Goal: Obtain resource: Download file/media

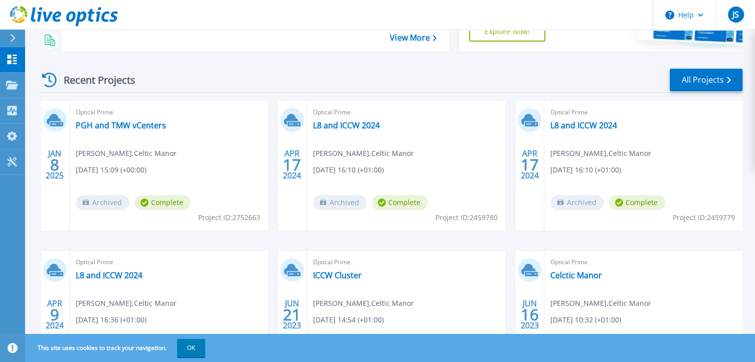
scroll to position [100, 0]
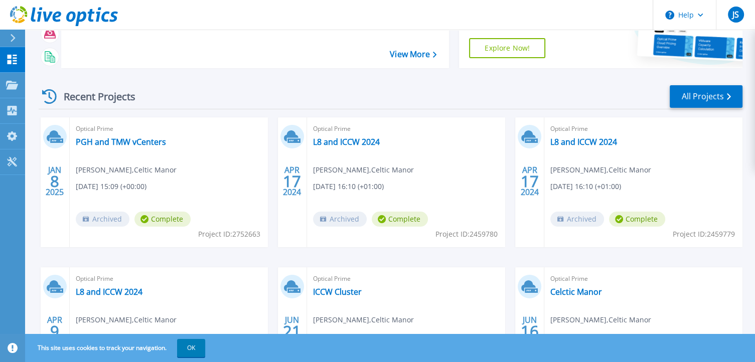
click at [16, 247] on div "Dashboard Dashboard Projects Projects Search Projects Upload SIOKIT & Files Opt…" at bounding box center [12, 205] width 25 height 316
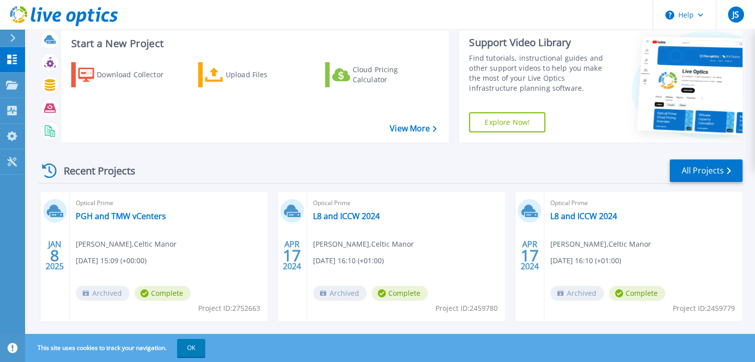
scroll to position [50, 0]
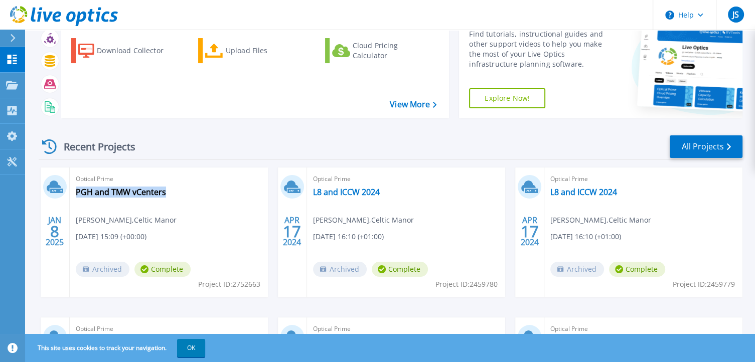
drag, startPoint x: 72, startPoint y: 196, endPoint x: 168, endPoint y: 198, distance: 95.9
click at [168, 198] on div "Optical Prime PGH and TMW vCenters Jowee Sarmiento , Celtic Manor 01/08/2025, 1…" at bounding box center [169, 233] width 198 height 130
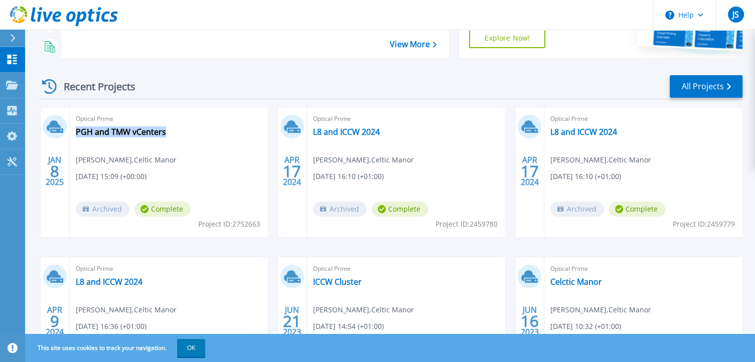
scroll to position [93, 0]
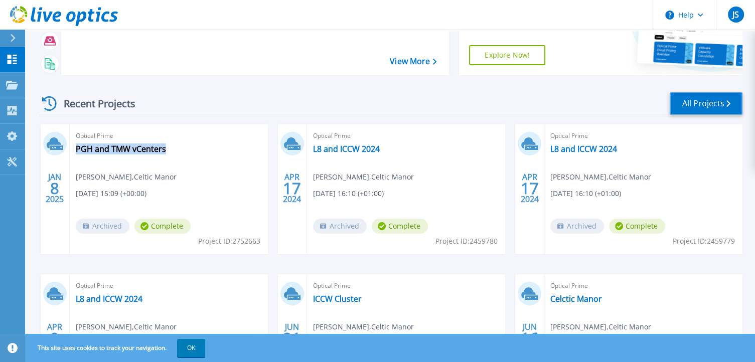
click at [709, 92] on link "All Projects" at bounding box center [706, 103] width 73 height 23
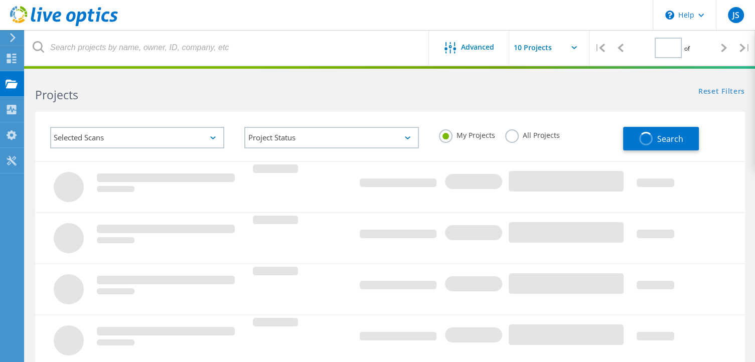
type input "1"
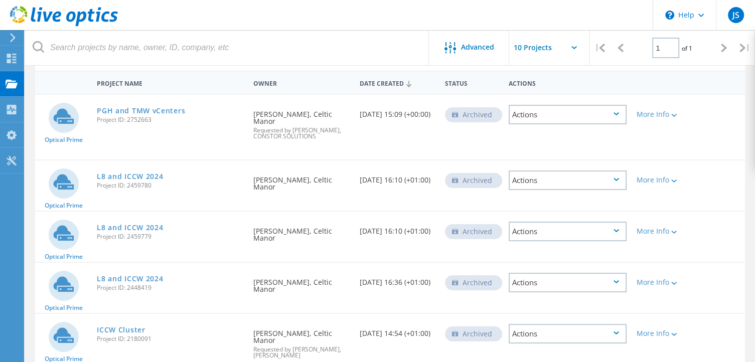
scroll to position [100, 0]
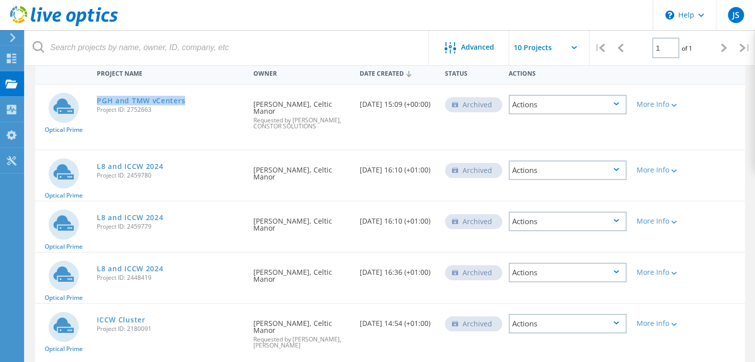
drag, startPoint x: 94, startPoint y: 101, endPoint x: 201, endPoint y: 98, distance: 106.4
click at [201, 98] on div "PGH and TMW vCenters Project ID: 2752663" at bounding box center [170, 104] width 156 height 38
click at [164, 99] on link "PGH and TMW vCenters" at bounding box center [141, 100] width 88 height 7
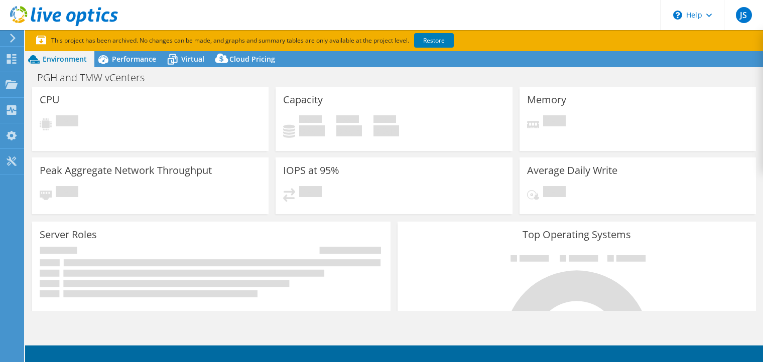
select select "USD"
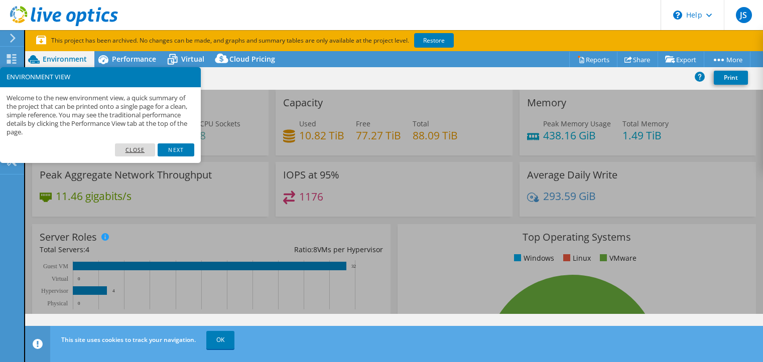
click at [135, 150] on link "Close" at bounding box center [135, 149] width 41 height 13
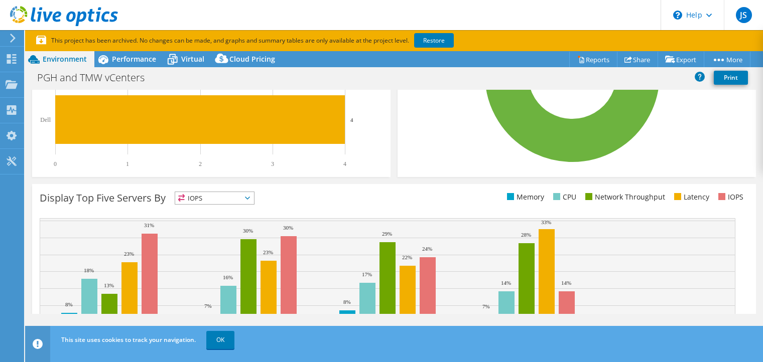
scroll to position [360, 0]
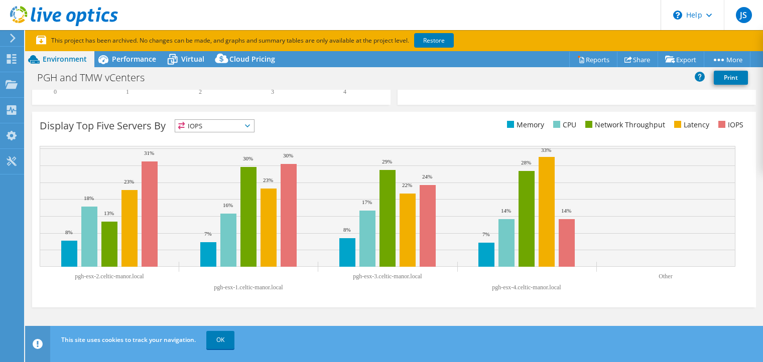
drag, startPoint x: 486, startPoint y: 286, endPoint x: 561, endPoint y: 284, distance: 75.3
click at [561, 284] on icon "pgh-esx-2.celtic-manor.local pgh-esx-1.celtic-manor.local pgh-esx-3.celtic-mano…" at bounding box center [387, 221] width 695 height 151
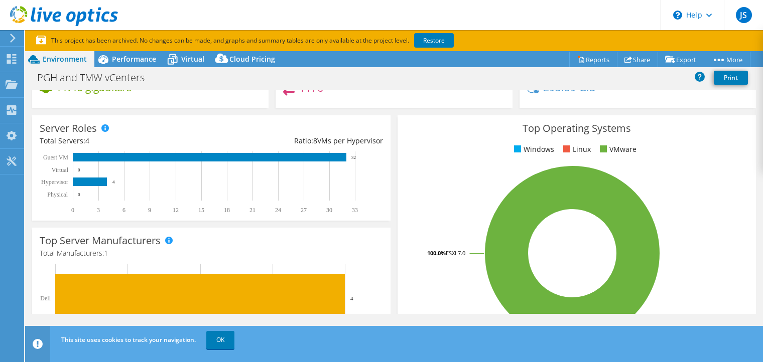
scroll to position [0, 0]
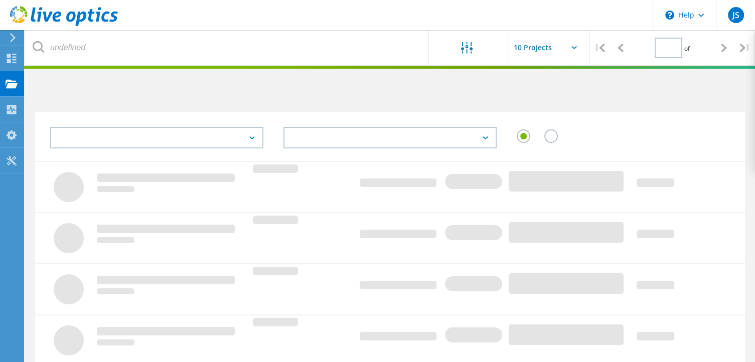
type input "1"
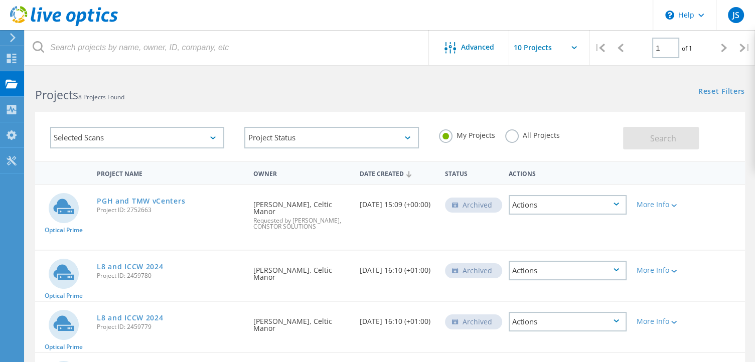
click at [508, 133] on label "All Projects" at bounding box center [532, 134] width 55 height 10
click at [0, 0] on input "All Projects" at bounding box center [0, 0] width 0 height 0
drag, startPoint x: 668, startPoint y: 139, endPoint x: 633, endPoint y: 150, distance: 36.7
click at [668, 139] on span "Search" at bounding box center [663, 138] width 26 height 11
click at [163, 199] on link "PGH and TMW vCenters" at bounding box center [141, 201] width 88 height 7
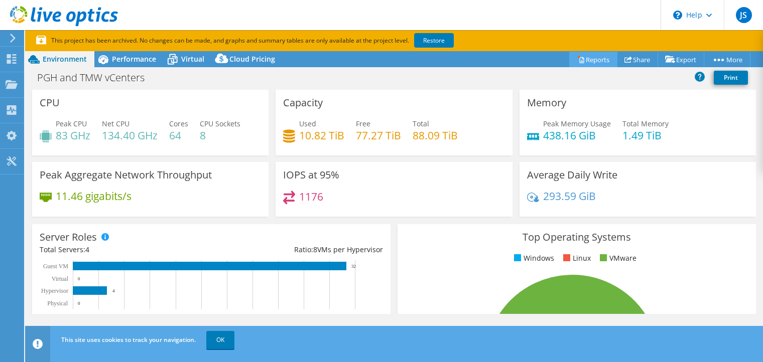
click at [592, 58] on link "Reports" at bounding box center [593, 60] width 48 height 16
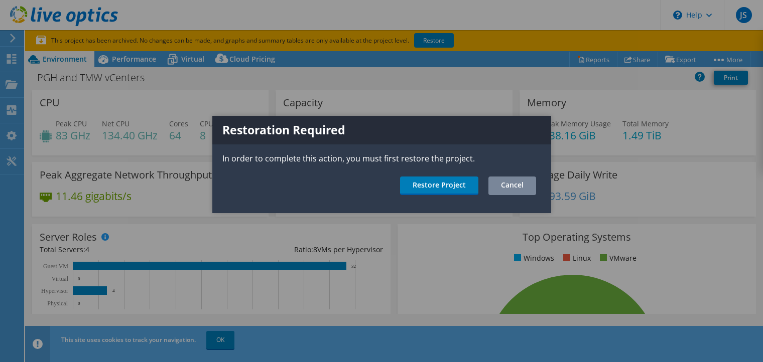
click at [498, 187] on link "Cancel" at bounding box center [512, 186] width 48 height 19
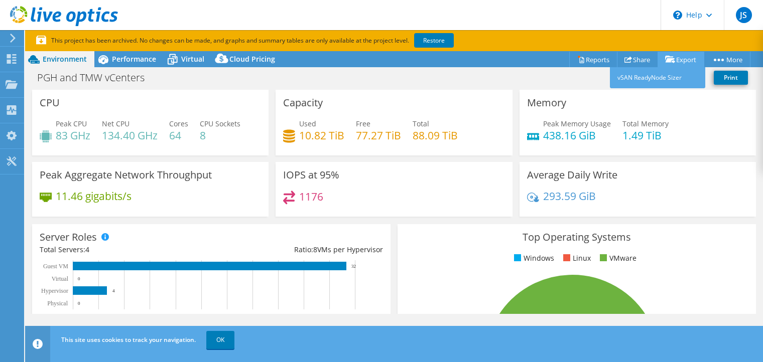
click at [673, 54] on link "Export" at bounding box center [680, 60] width 47 height 16
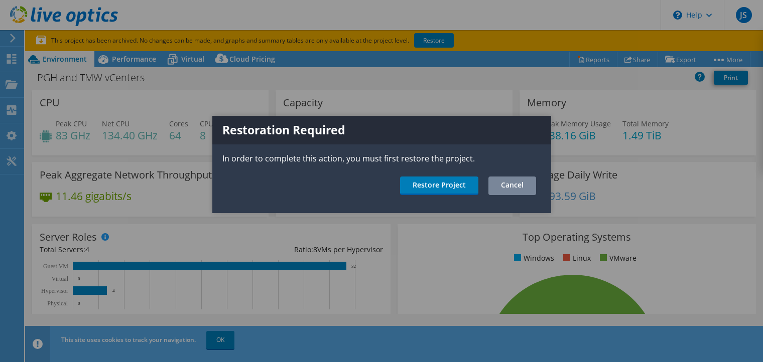
click at [502, 189] on link "Cancel" at bounding box center [512, 186] width 48 height 19
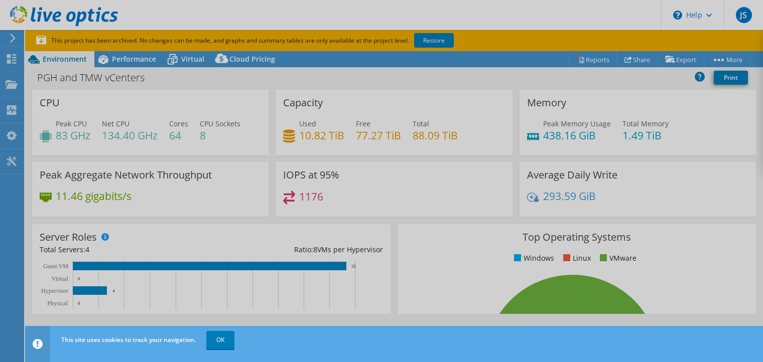
click at [679, 53] on div at bounding box center [381, 181] width 763 height 362
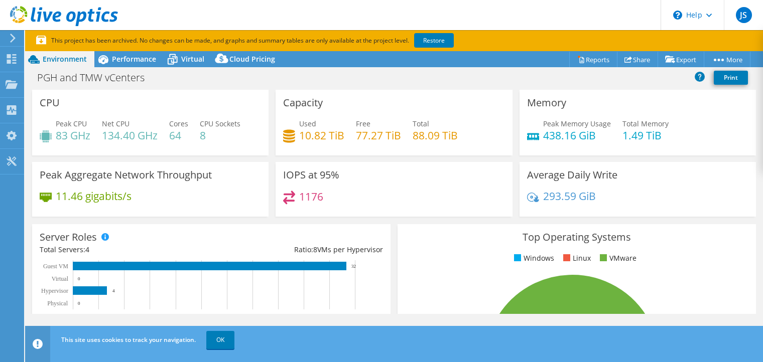
click at [420, 80] on div "PGH and TMW vCenters Print" at bounding box center [393, 77] width 737 height 19
click at [144, 61] on span "Performance" at bounding box center [134, 59] width 44 height 10
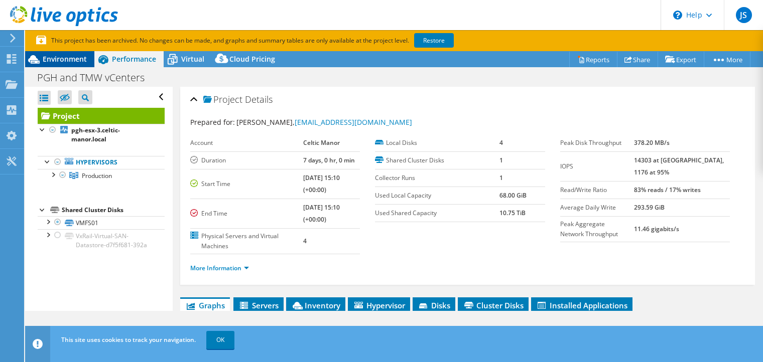
click at [80, 63] on span "Environment" at bounding box center [65, 59] width 44 height 10
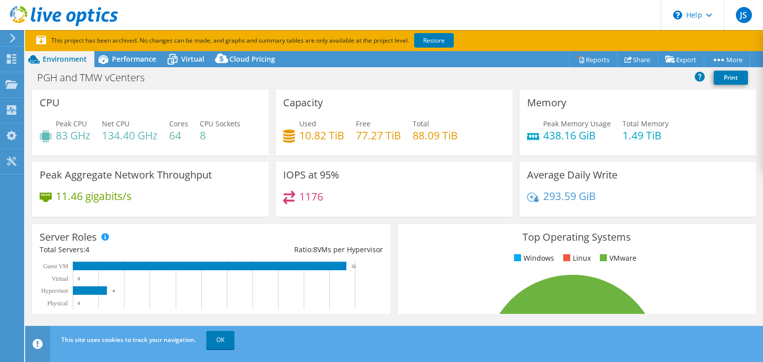
click at [578, 51] on li "Reports" at bounding box center [594, 59] width 46 height 16
click at [584, 57] on link "Reports" at bounding box center [593, 60] width 48 height 16
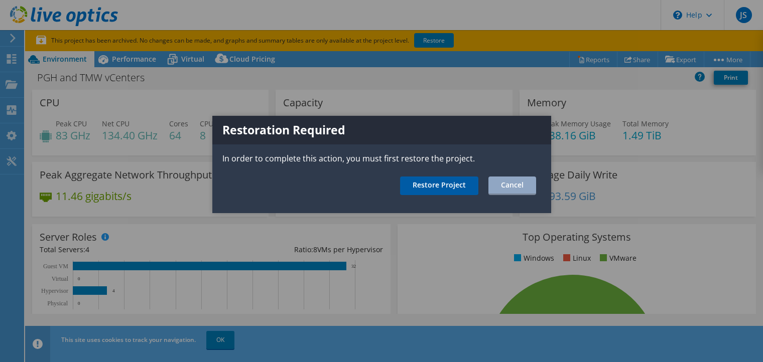
click at [460, 179] on link "Restore Project" at bounding box center [439, 186] width 78 height 19
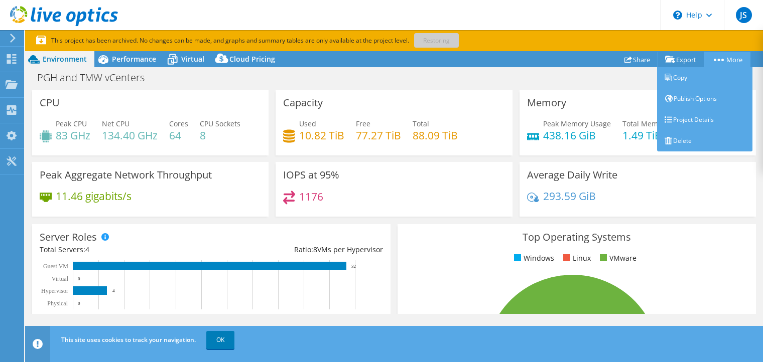
click at [729, 55] on link "More" at bounding box center [726, 60] width 47 height 16
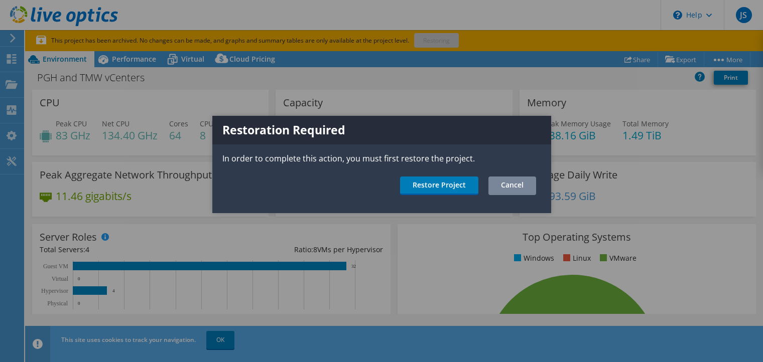
click at [517, 183] on link "Cancel" at bounding box center [512, 186] width 48 height 19
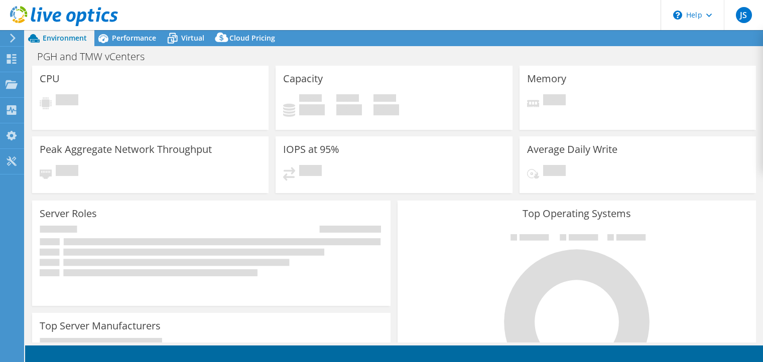
select select "USD"
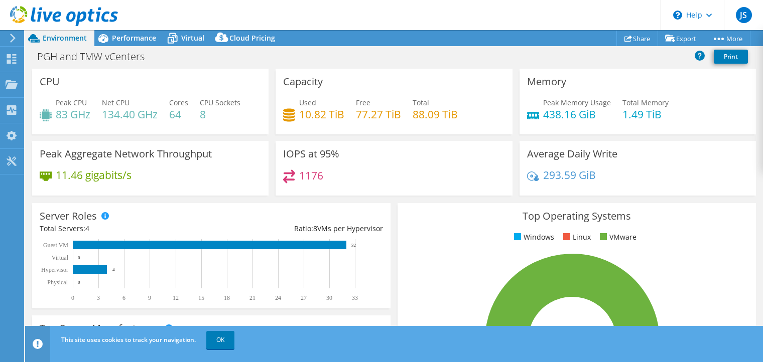
click at [439, 185] on div "1176" at bounding box center [393, 181] width 221 height 22
click at [633, 41] on link "Share" at bounding box center [637, 39] width 42 height 16
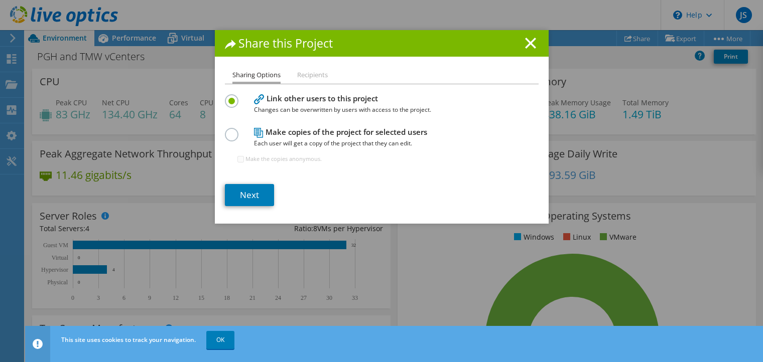
click at [287, 128] on h4 "Make copies of the project for selected users Each user will get a copy of the …" at bounding box center [379, 137] width 251 height 23
click at [237, 134] on div at bounding box center [234, 133] width 18 height 11
click at [225, 130] on label at bounding box center [234, 129] width 18 height 3
click at [0, 0] on input "radio" at bounding box center [0, 0] width 0 height 0
click at [255, 189] on link "Next" at bounding box center [249, 195] width 49 height 22
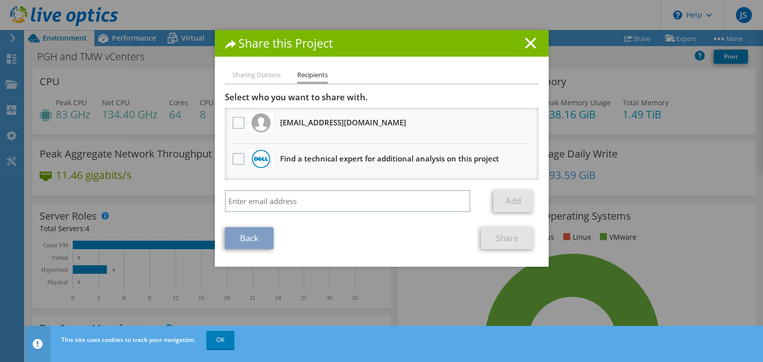
click at [269, 72] on li "Sharing Options" at bounding box center [256, 75] width 48 height 13
click at [259, 79] on li "Sharing Options" at bounding box center [256, 75] width 48 height 13
click at [231, 45] on icon at bounding box center [230, 45] width 11 height 10
click at [251, 78] on li "Sharing Options" at bounding box center [256, 75] width 48 height 13
click at [255, 239] on link "Back" at bounding box center [249, 238] width 49 height 22
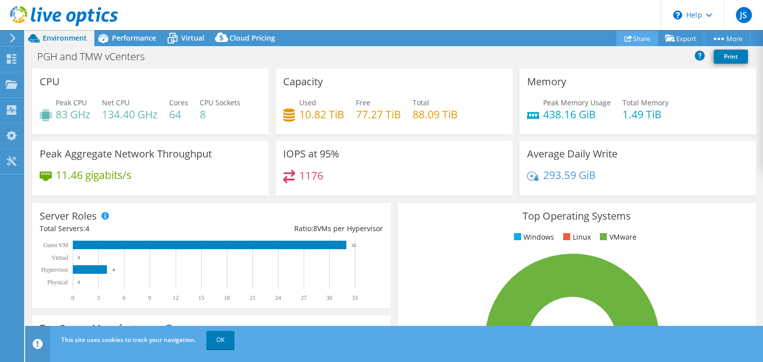
click at [627, 41] on link "Share" at bounding box center [637, 39] width 42 height 16
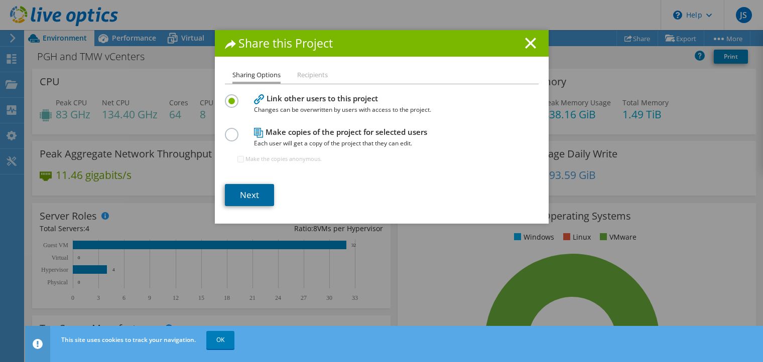
click at [241, 199] on link "Next" at bounding box center [249, 195] width 49 height 22
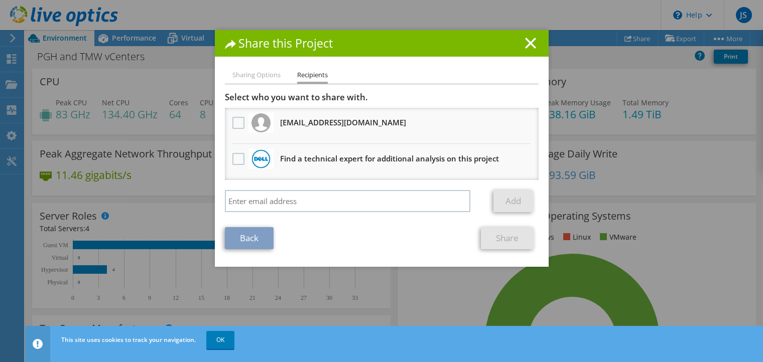
click at [542, 42] on div "Share this Project" at bounding box center [382, 43] width 334 height 27
click at [531, 41] on icon at bounding box center [530, 43] width 11 height 11
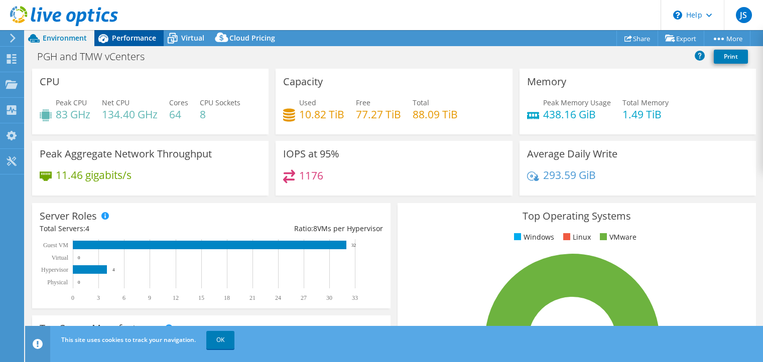
click at [128, 40] on span "Performance" at bounding box center [134, 38] width 44 height 10
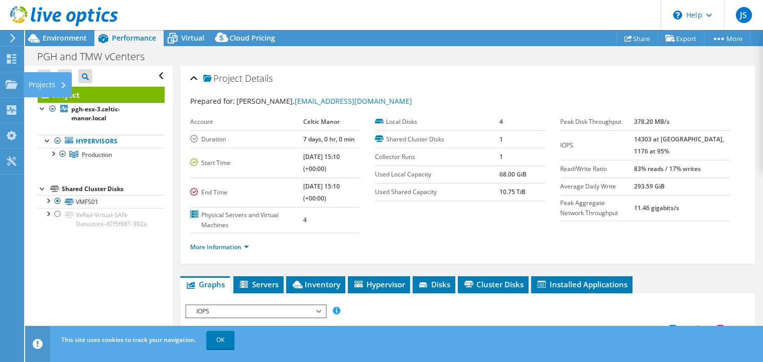
click at [30, 83] on div "Projects" at bounding box center [48, 84] width 48 height 25
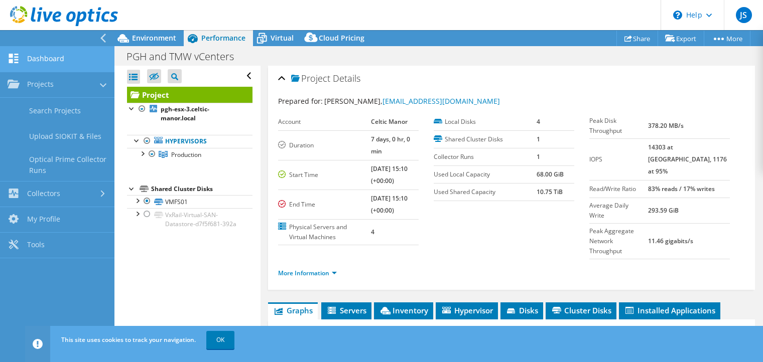
click at [43, 58] on link "Dashboard" at bounding box center [57, 60] width 114 height 26
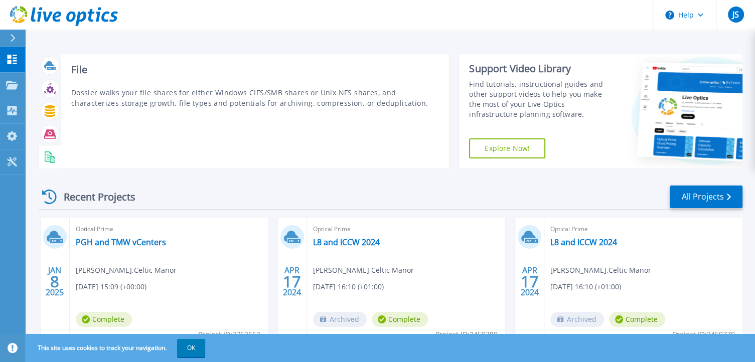
click at [48, 159] on icon at bounding box center [50, 158] width 12 height 12
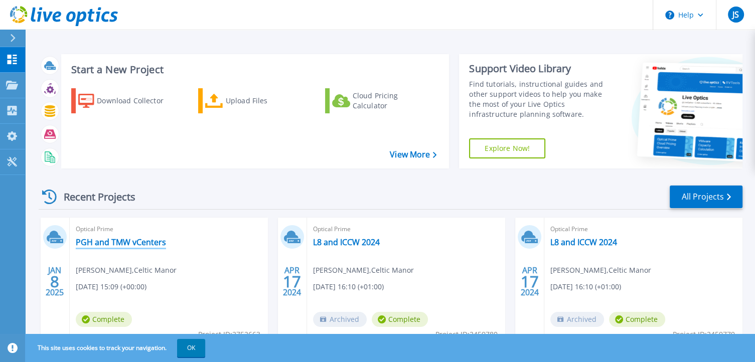
click at [118, 242] on link "PGH and TMW vCenters" at bounding box center [121, 242] width 90 height 10
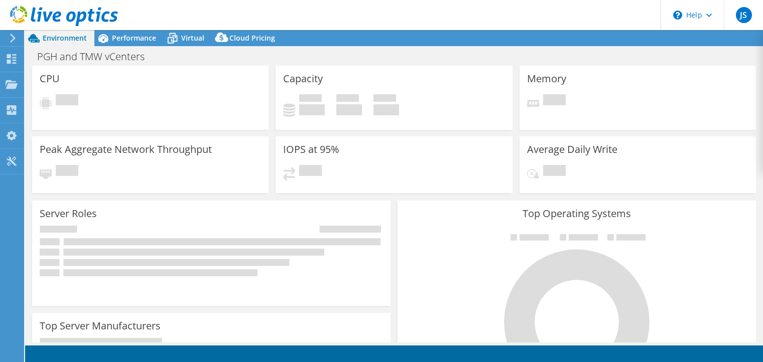
select select "USD"
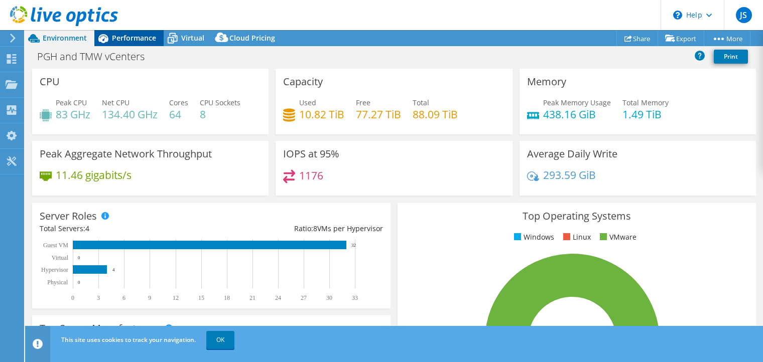
click at [128, 38] on span "Performance" at bounding box center [134, 38] width 44 height 10
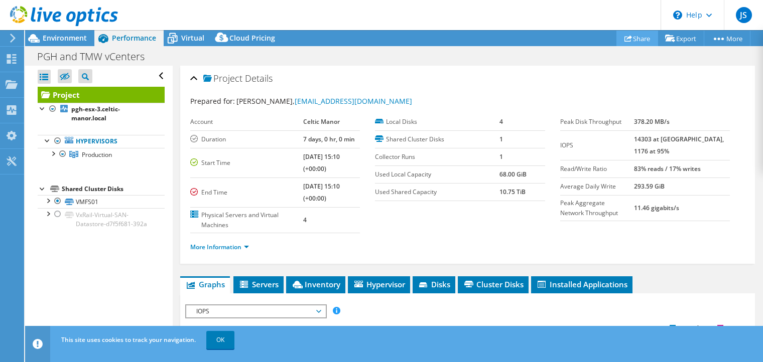
click at [634, 39] on link "Share" at bounding box center [637, 39] width 42 height 16
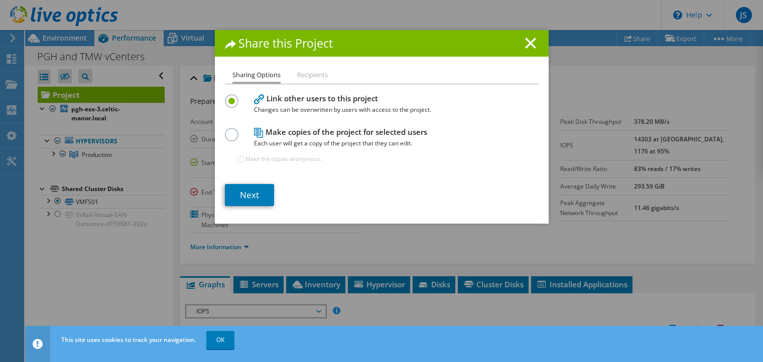
click at [518, 47] on h1 "Share this Project" at bounding box center [382, 44] width 314 height 12
click at [525, 45] on line at bounding box center [530, 43] width 10 height 10
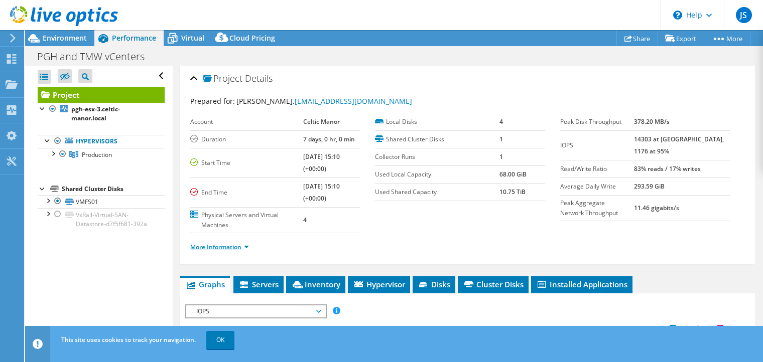
click at [242, 244] on link "More Information" at bounding box center [219, 247] width 59 height 9
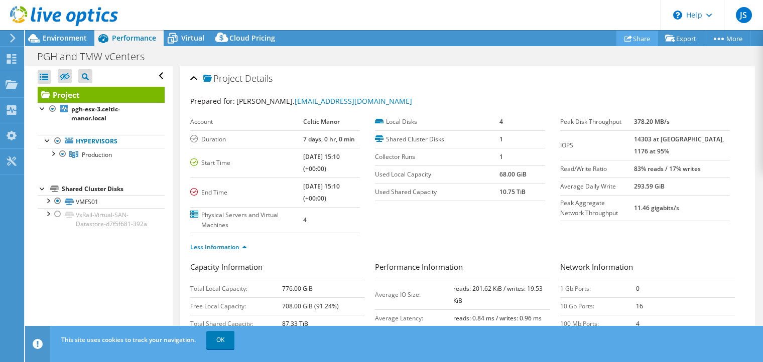
click at [631, 37] on link "Share" at bounding box center [637, 39] width 42 height 16
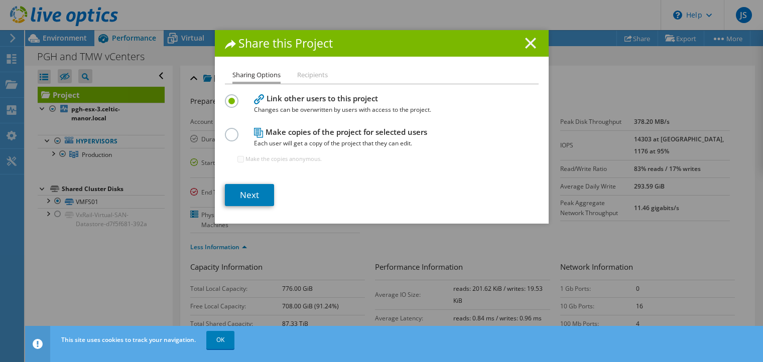
click at [525, 41] on icon at bounding box center [530, 43] width 11 height 11
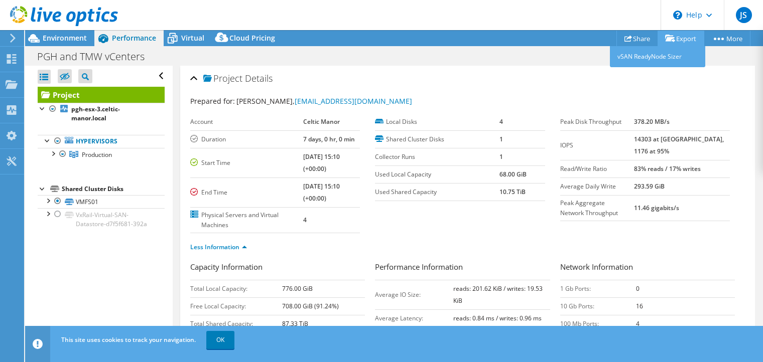
click at [670, 39] on icon at bounding box center [670, 39] width 10 height 8
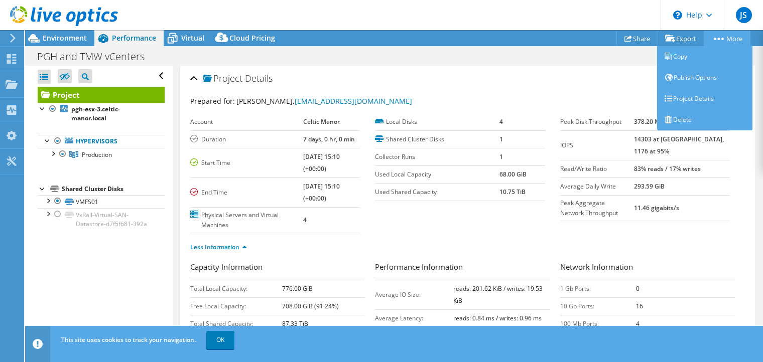
click at [714, 41] on link "More" at bounding box center [726, 39] width 47 height 16
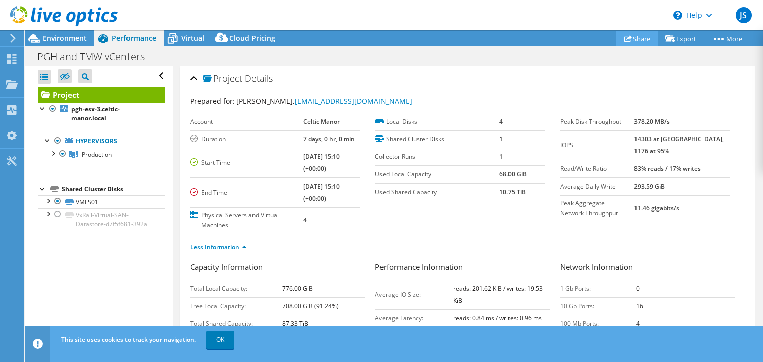
click at [630, 40] on link "Share" at bounding box center [637, 39] width 42 height 16
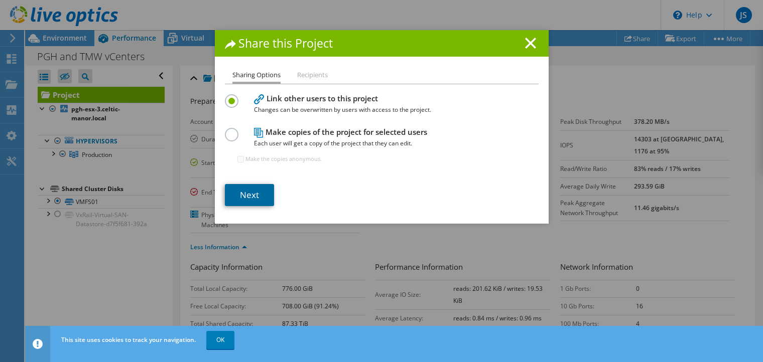
click at [253, 197] on link "Next" at bounding box center [249, 195] width 49 height 22
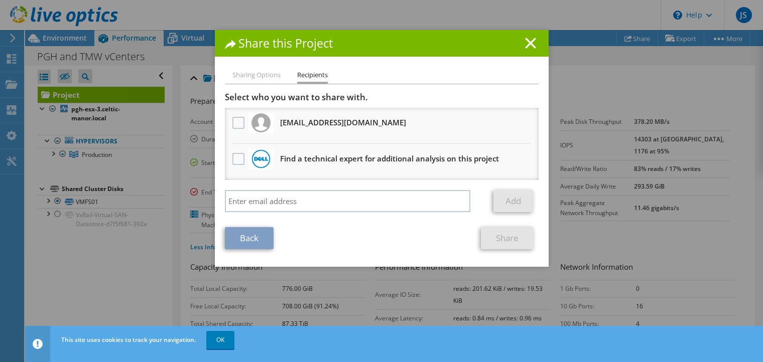
click at [526, 39] on icon at bounding box center [530, 43] width 11 height 11
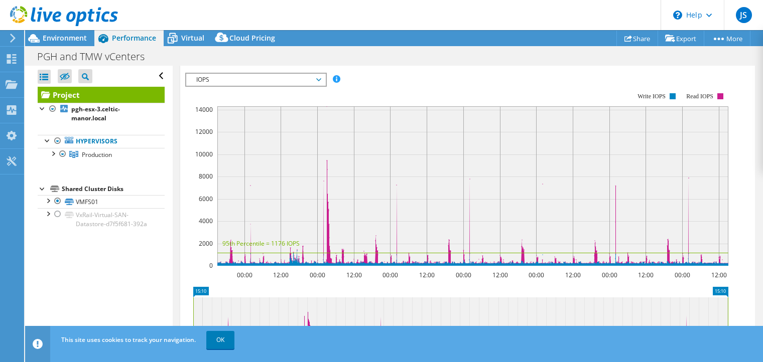
scroll to position [351, 0]
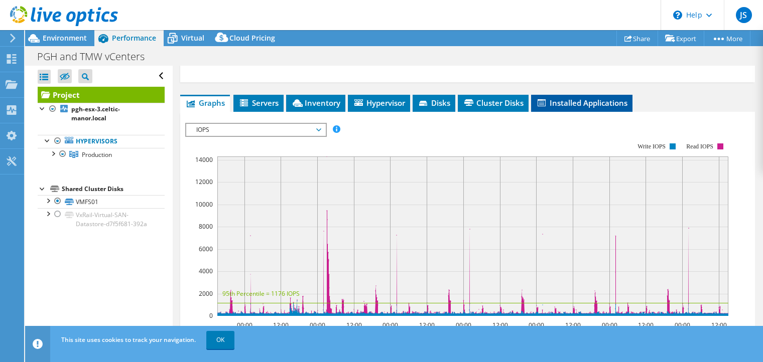
click at [566, 112] on li "Installed Applications" at bounding box center [581, 103] width 101 height 17
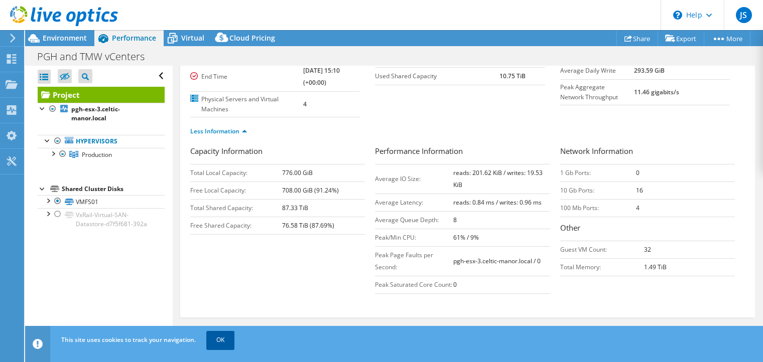
scroll to position [100, 0]
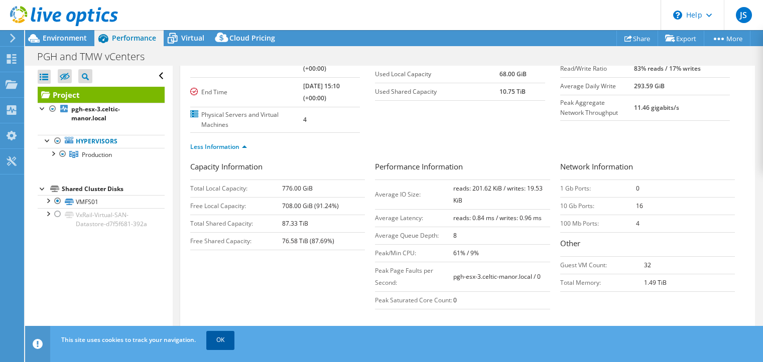
click at [224, 346] on link "OK" at bounding box center [220, 340] width 28 height 18
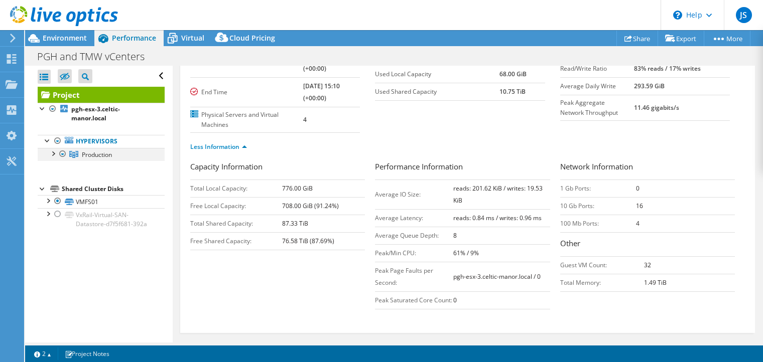
click at [54, 155] on div at bounding box center [53, 153] width 10 height 10
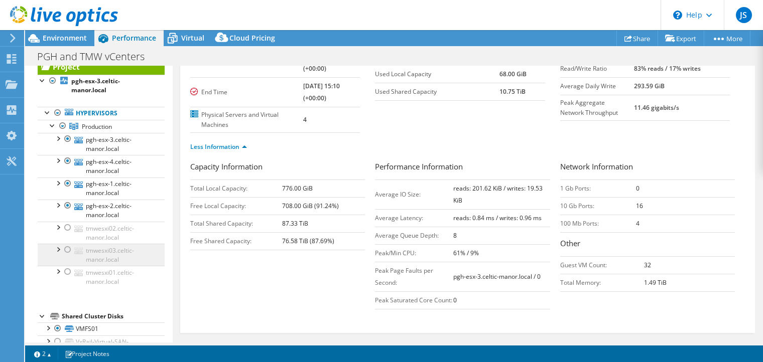
scroll to position [63, 0]
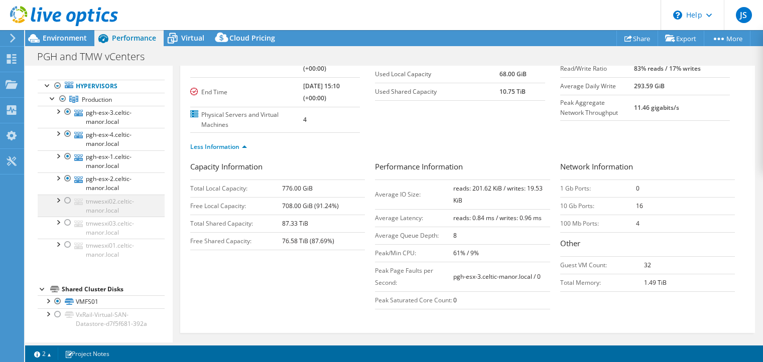
click at [67, 195] on div at bounding box center [68, 201] width 10 height 12
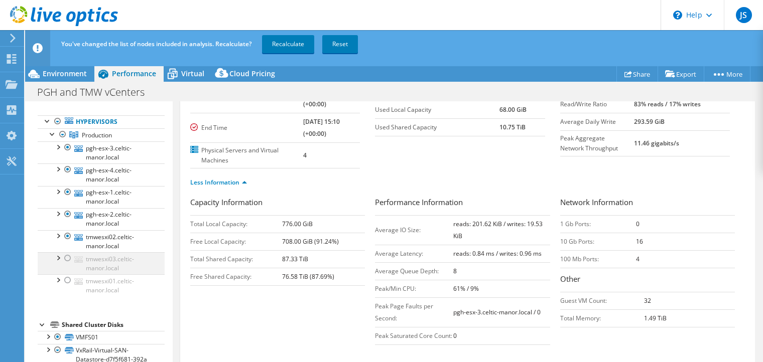
click at [71, 252] on div at bounding box center [68, 258] width 10 height 12
click at [70, 274] on div at bounding box center [68, 280] width 10 height 12
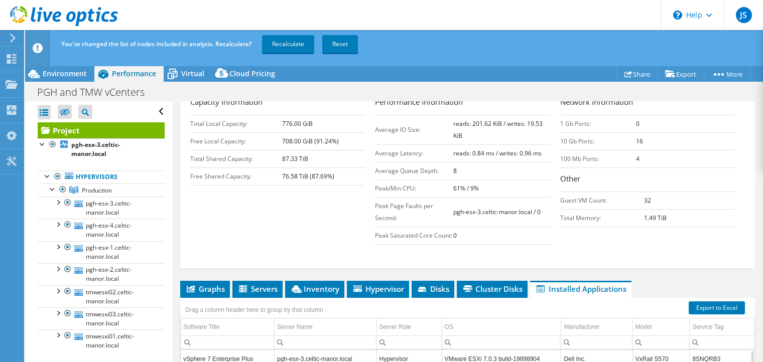
scroll to position [381, 0]
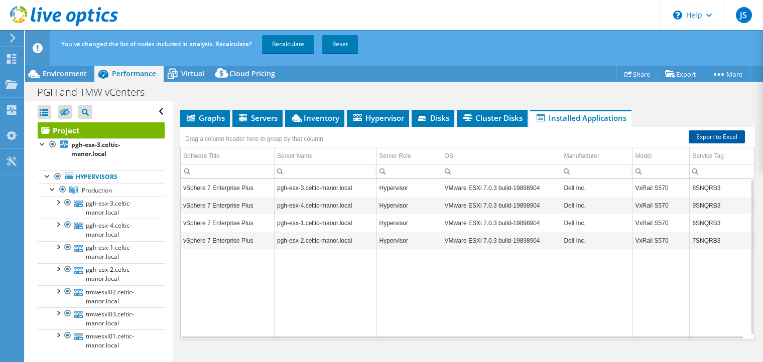
click at [700, 132] on link "Export to Excel" at bounding box center [716, 136] width 56 height 13
click at [638, 112] on ul "Graphs Servers Inventory Hypervisor Disks Cluster Disks Installed Applications" at bounding box center [467, 118] width 574 height 17
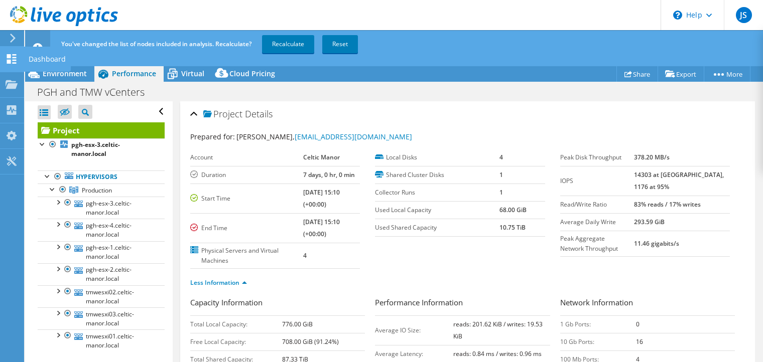
drag, startPoint x: 21, startPoint y: 67, endPoint x: 38, endPoint y: 68, distance: 17.1
click at [38, 68] on div "Dashboard" at bounding box center [47, 59] width 47 height 25
click at [60, 74] on span "Environment" at bounding box center [65, 74] width 44 height 10
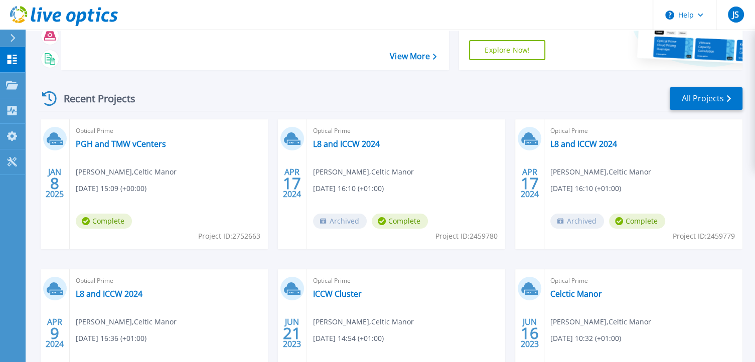
scroll to position [100, 0]
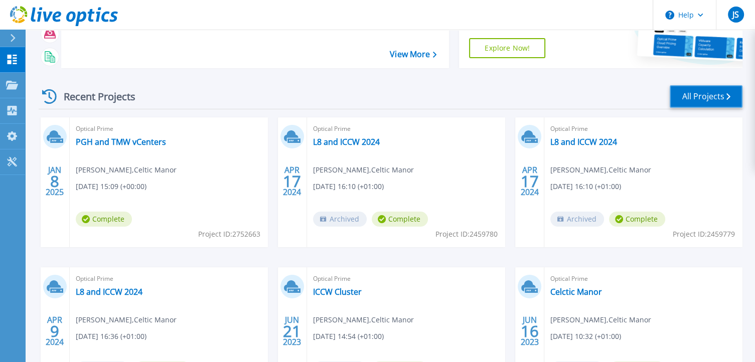
click at [711, 104] on link "All Projects" at bounding box center [706, 96] width 73 height 23
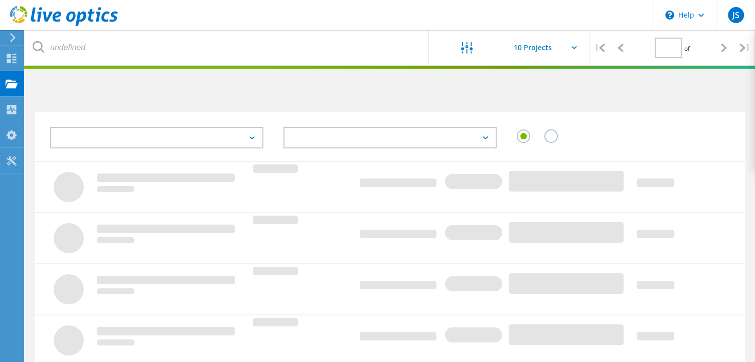
type input "1"
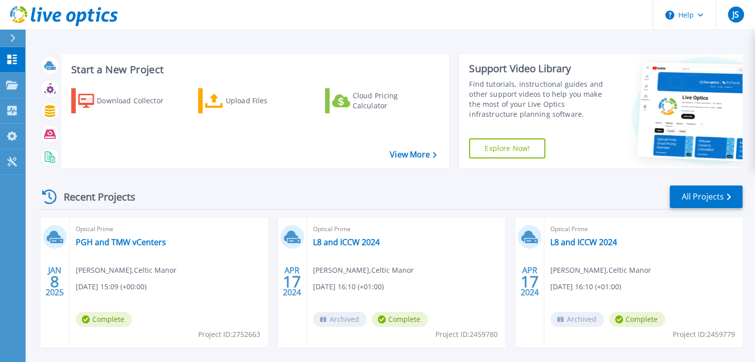
click at [17, 35] on div at bounding box center [17, 38] width 16 height 17
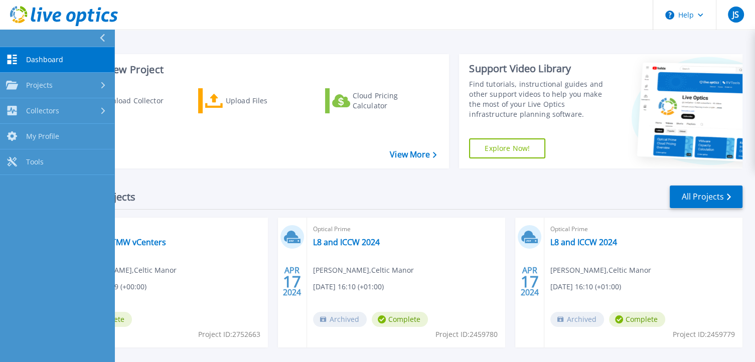
click at [44, 59] on span "Dashboard" at bounding box center [44, 59] width 37 height 9
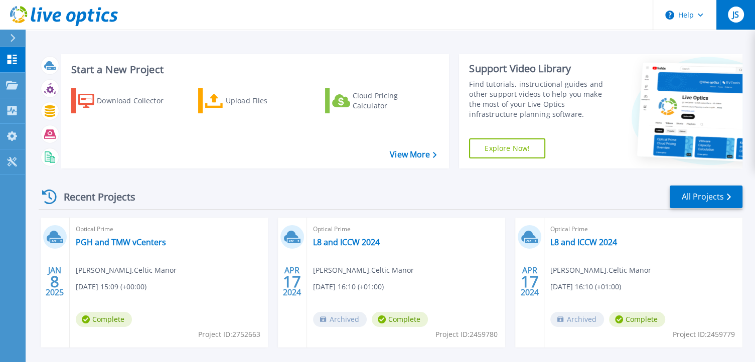
click at [734, 24] on button "JS" at bounding box center [735, 15] width 39 height 30
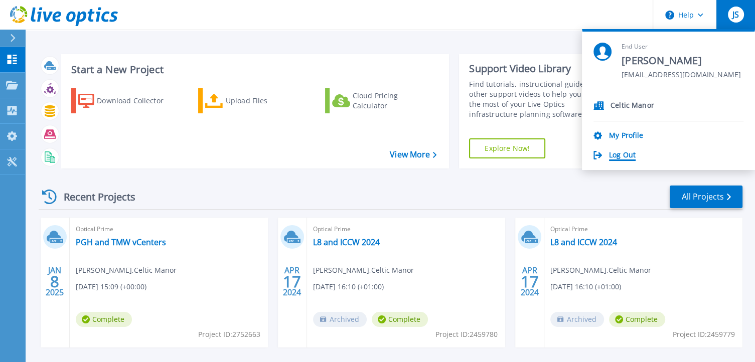
click at [616, 159] on link "Log Out" at bounding box center [622, 156] width 27 height 10
